Goal: Task Accomplishment & Management: Manage account settings

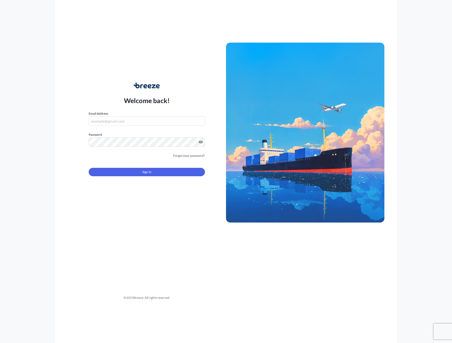
type input "[PERSON_NAME][EMAIL_ADDRESS][PERSON_NAME][DOMAIN_NAME]"
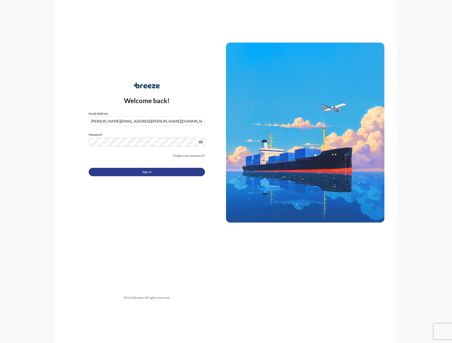
click at [145, 172] on span "Sign In" at bounding box center [146, 171] width 9 height 5
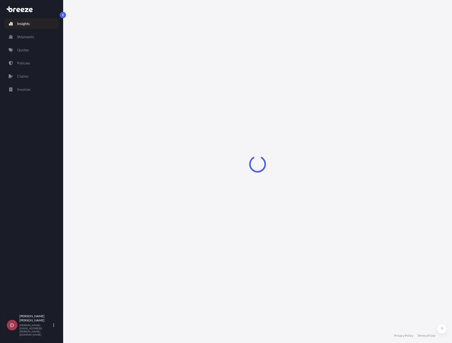
select select "2025"
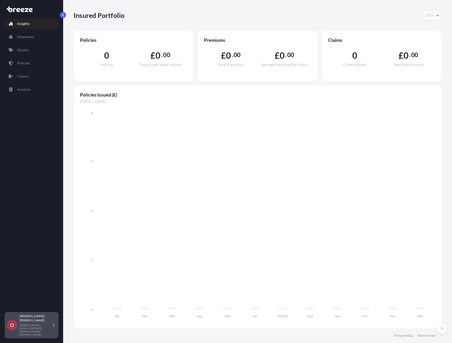
click at [53, 331] on div "[PERSON_NAME] [PERSON_NAME][EMAIL_ADDRESS][PERSON_NAME][DOMAIN_NAME]" at bounding box center [37, 325] width 37 height 22
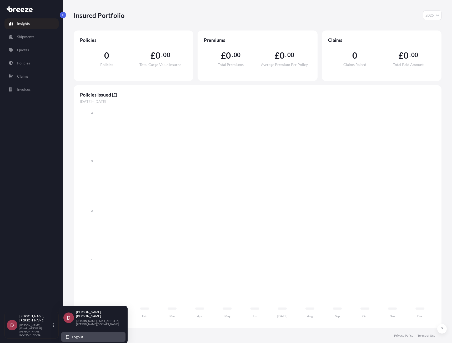
click at [72, 332] on button "Logout" at bounding box center [93, 336] width 64 height 9
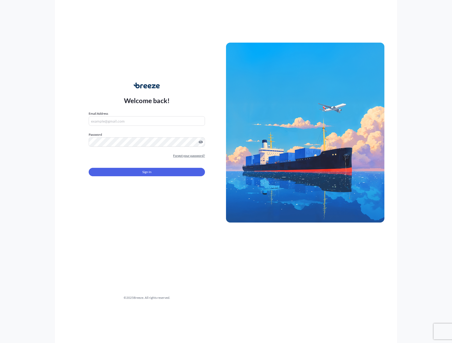
click at [194, 155] on link "Forgot your password?" at bounding box center [189, 155] width 32 height 5
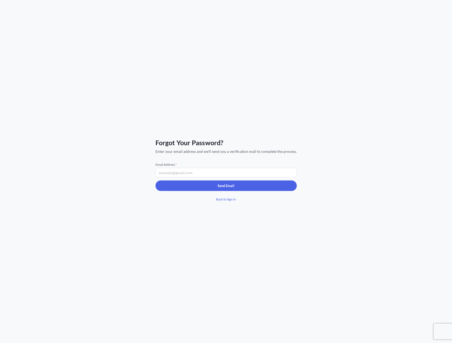
type input "[PERSON_NAME][EMAIL_ADDRESS][PERSON_NAME][DOMAIN_NAME]"
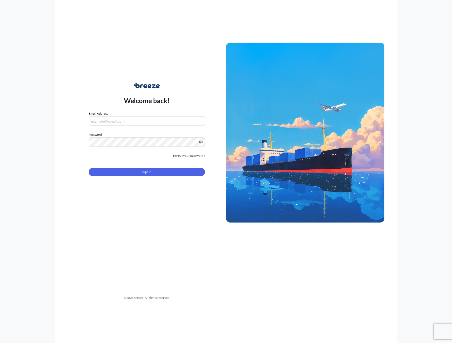
type input "[PERSON_NAME][EMAIL_ADDRESS][PERSON_NAME][DOMAIN_NAME]"
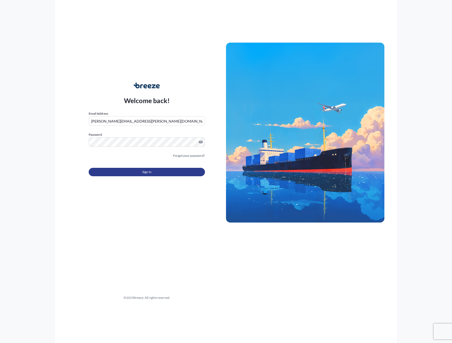
click at [147, 173] on span "Sign In" at bounding box center [146, 171] width 9 height 5
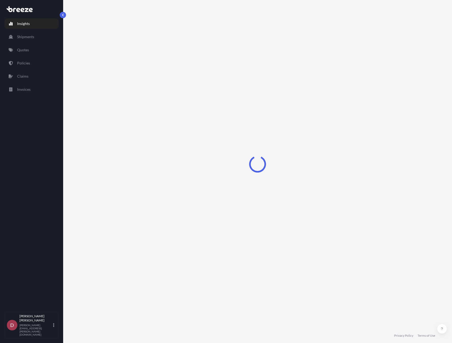
select select "2025"
